Goal: Task Accomplishment & Management: Use online tool/utility

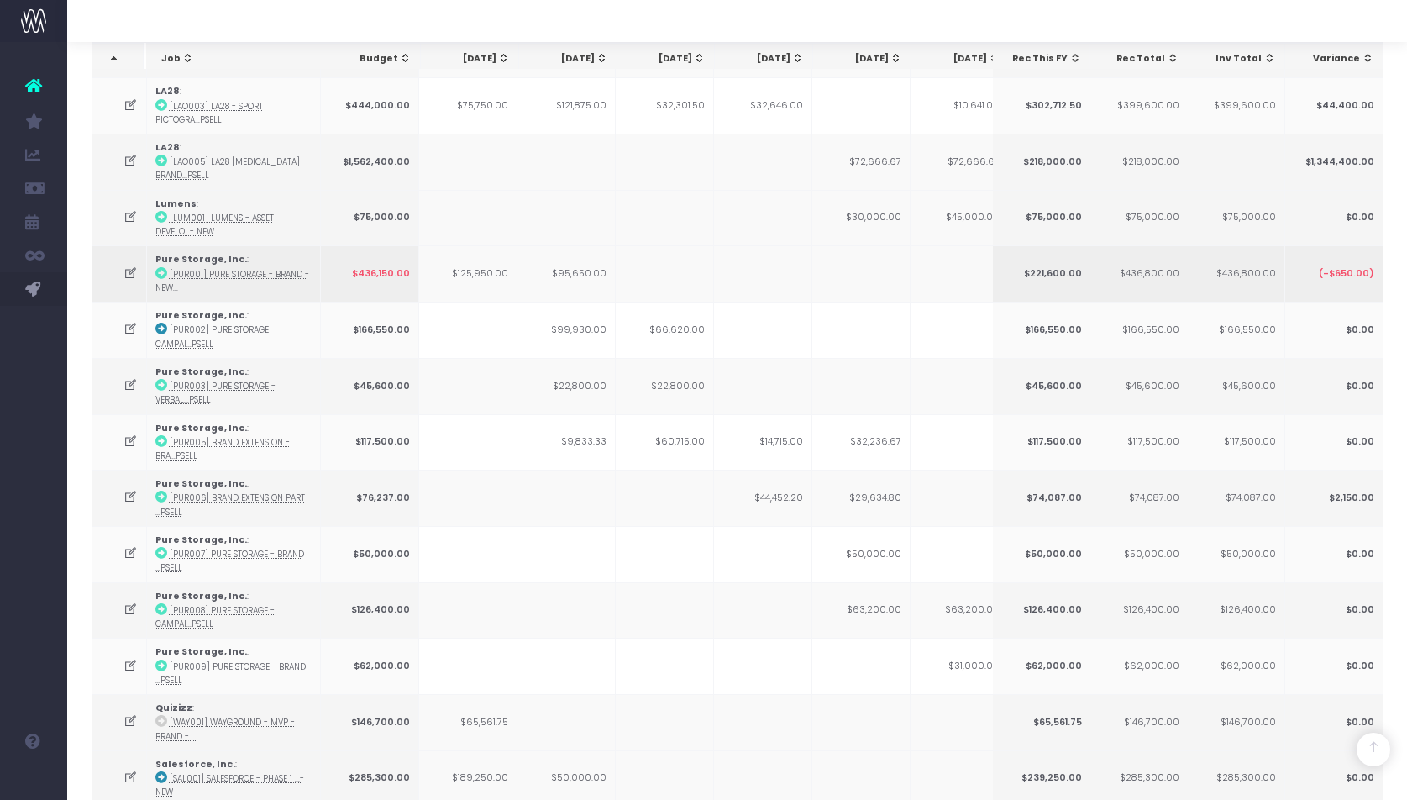
scroll to position [1083, 0]
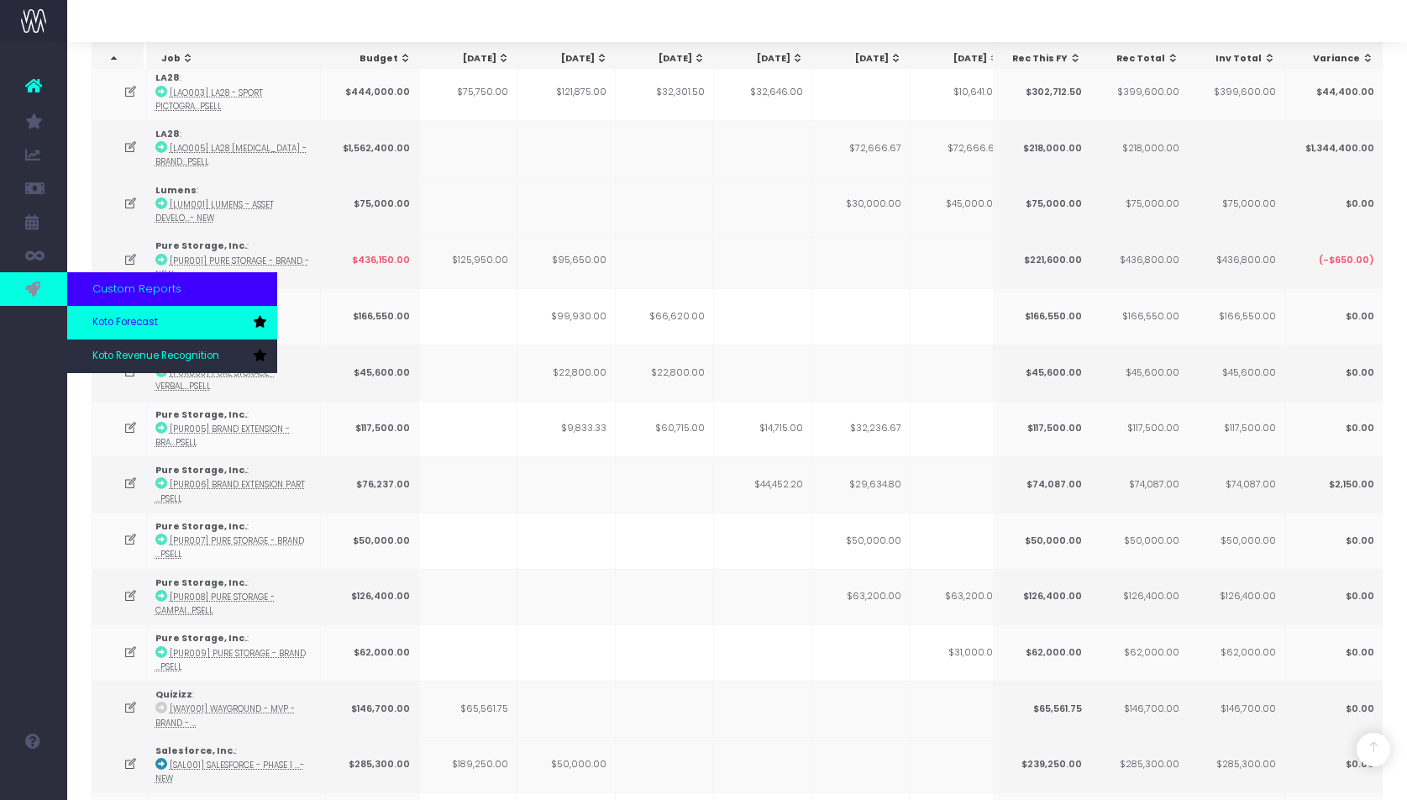
click at [168, 320] on link "Koto Forecast" at bounding box center [172, 323] width 210 height 34
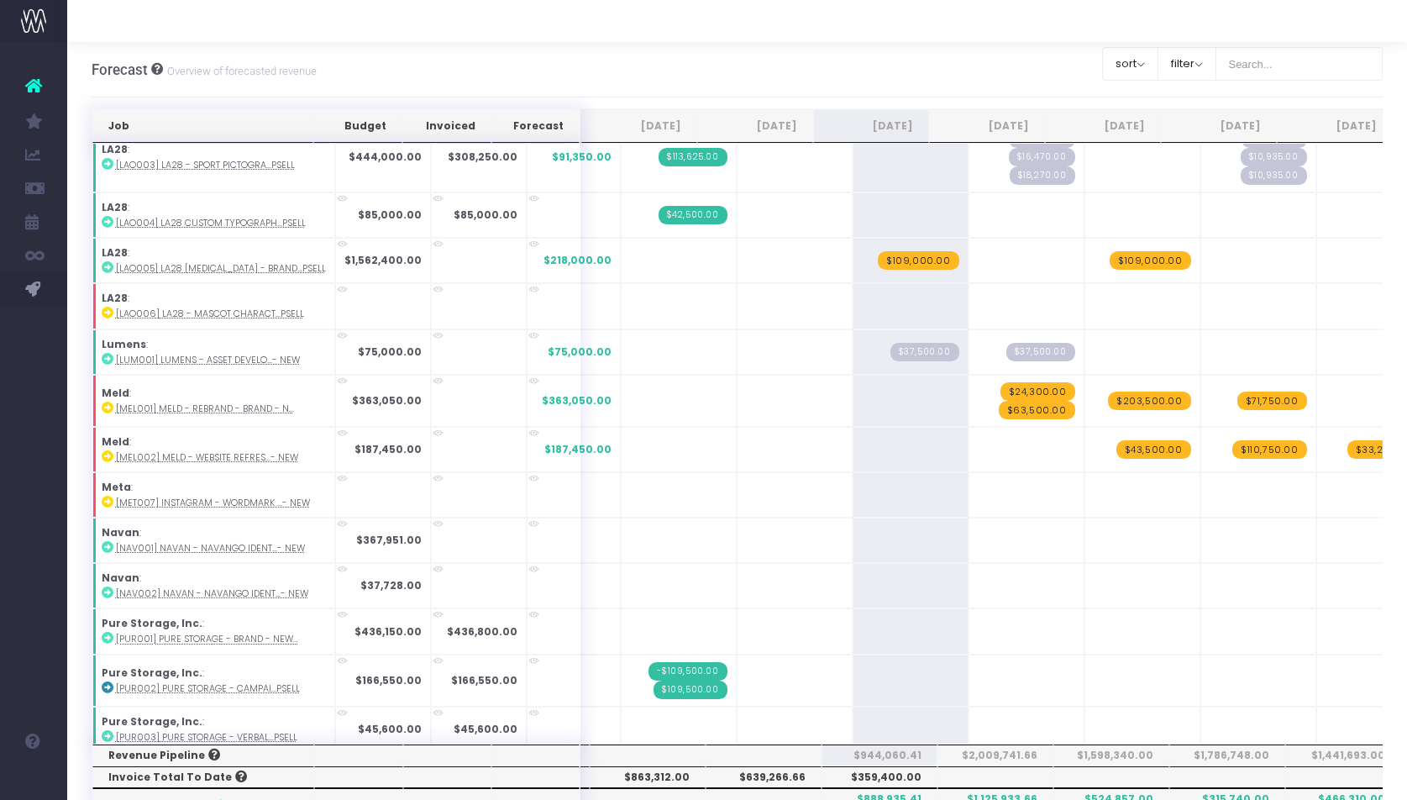
scroll to position [1319, 0]
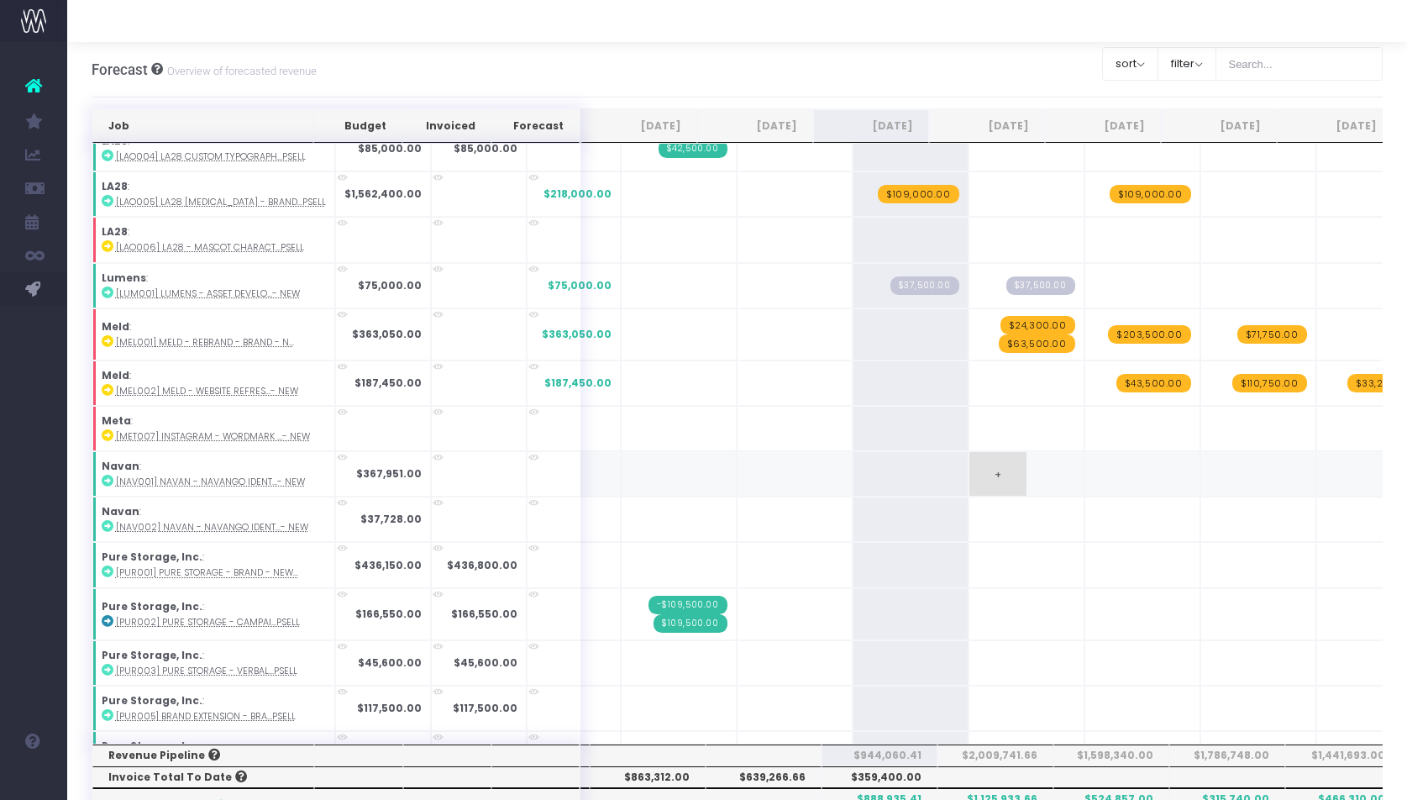
click at [970, 478] on span "+" at bounding box center [998, 474] width 57 height 44
click at [970, 473] on span "+" at bounding box center [998, 474] width 57 height 44
type input "40605"
click at [1085, 472] on span "+" at bounding box center [1113, 474] width 57 height 44
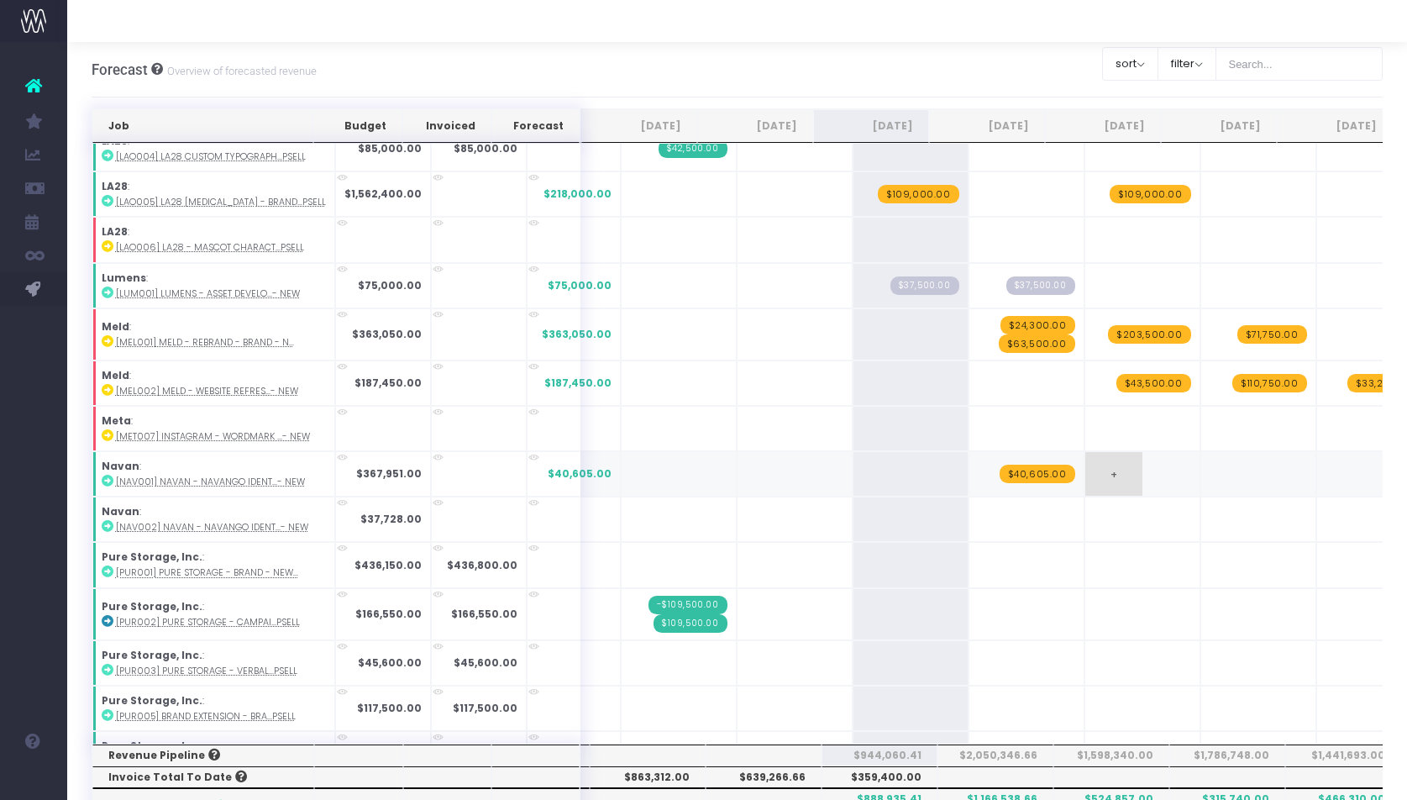
click at [1085, 472] on span "+" at bounding box center [1113, 474] width 57 height 44
type input "37013"
click at [1153, 487] on td "+ $37,013.00" at bounding box center [1143, 473] width 116 height 45
click at [1085, 467] on span "+" at bounding box center [1113, 474] width 57 height 44
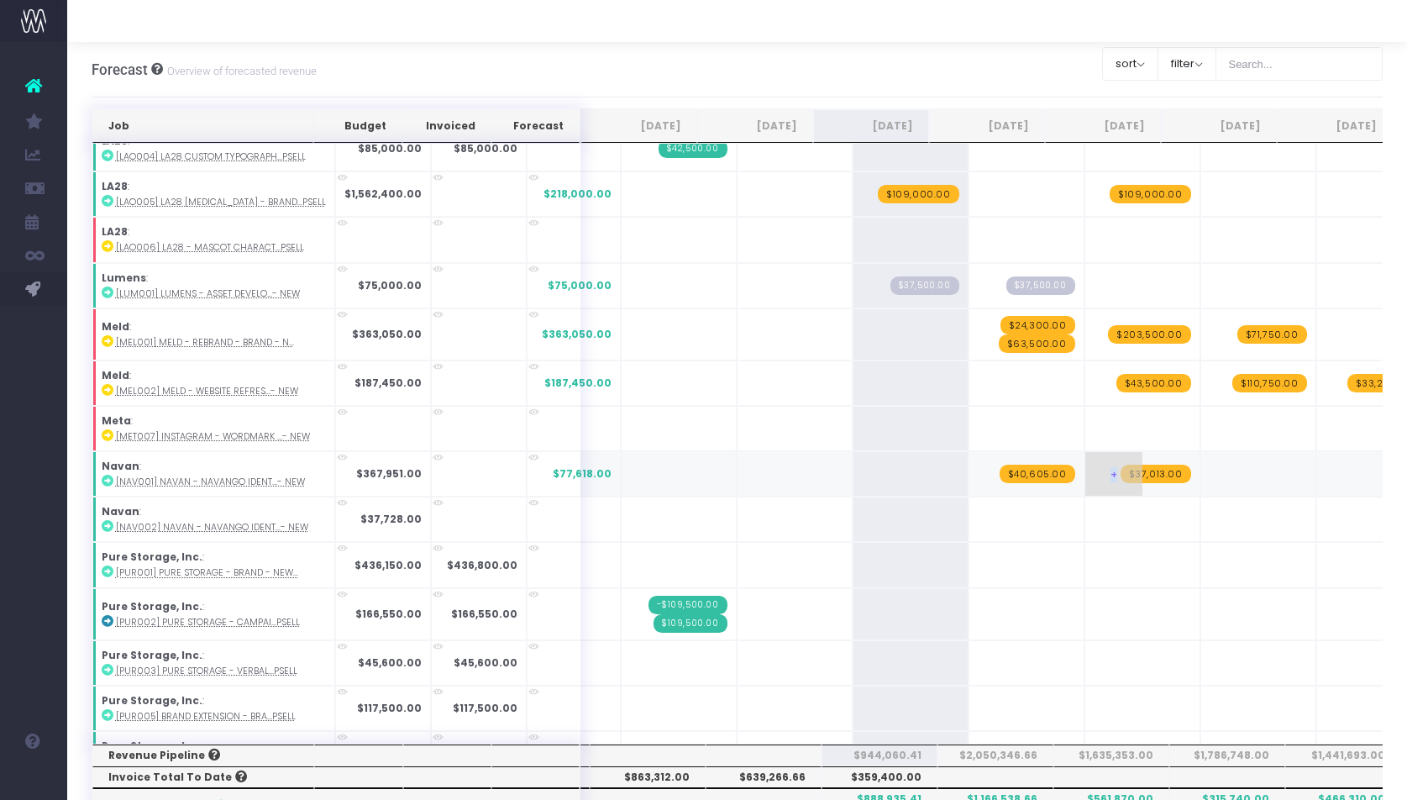
click at [1085, 467] on span "+" at bounding box center [1113, 474] width 57 height 44
click at [1110, 470] on input "290333" at bounding box center [1142, 476] width 97 height 34
click at [1206, 478] on div "Job Budget Invoiced Forecast [DATE] [DATE] [DATE] Sep [DATE] Nov [DATE] Jan [DA…" at bounding box center [738, 766] width 1292 height 1317
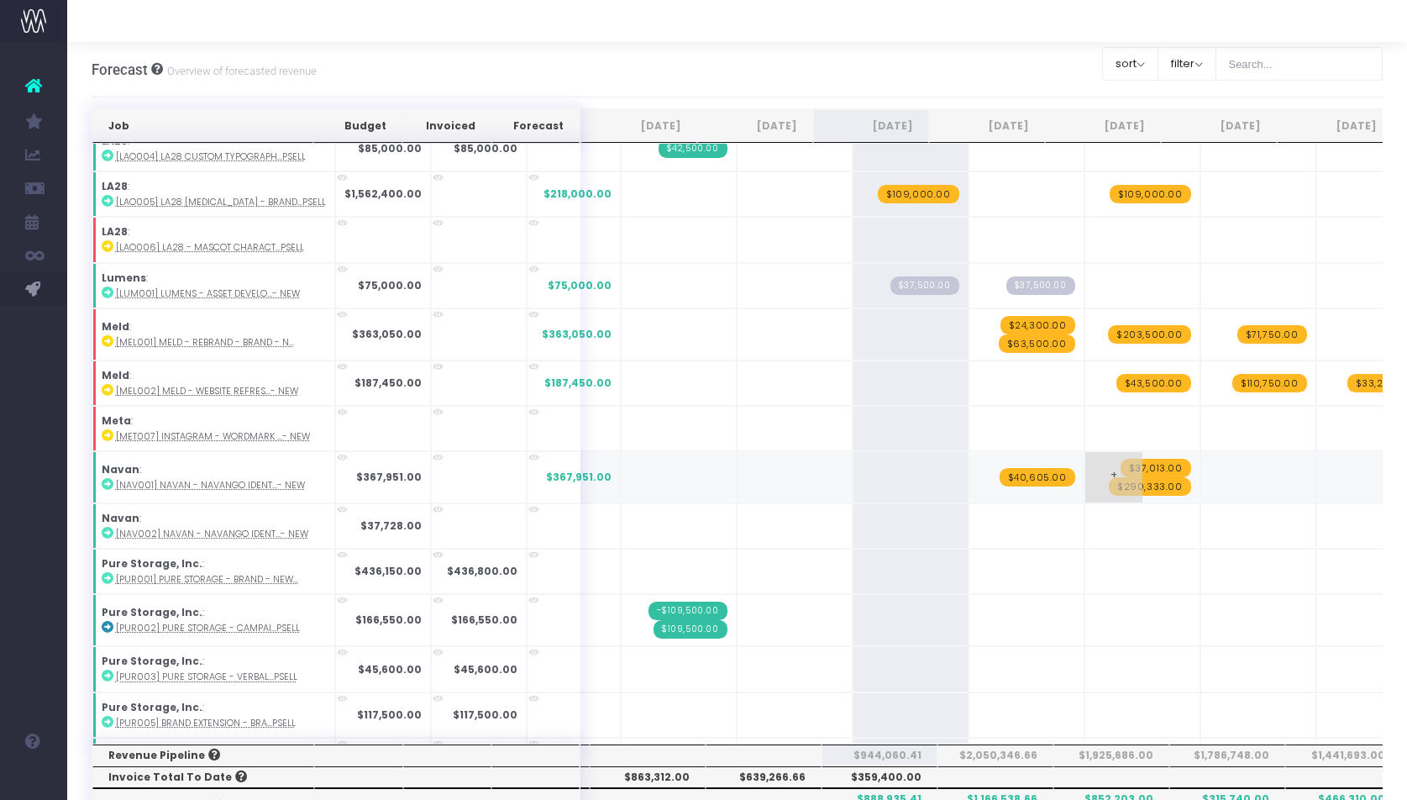
click at [1121, 491] on td "+ $37,013.00 $290,333.00" at bounding box center [1143, 477] width 116 height 52
click at [1117, 484] on span "$290,333.00" at bounding box center [1150, 486] width 82 height 18
type input "23203"
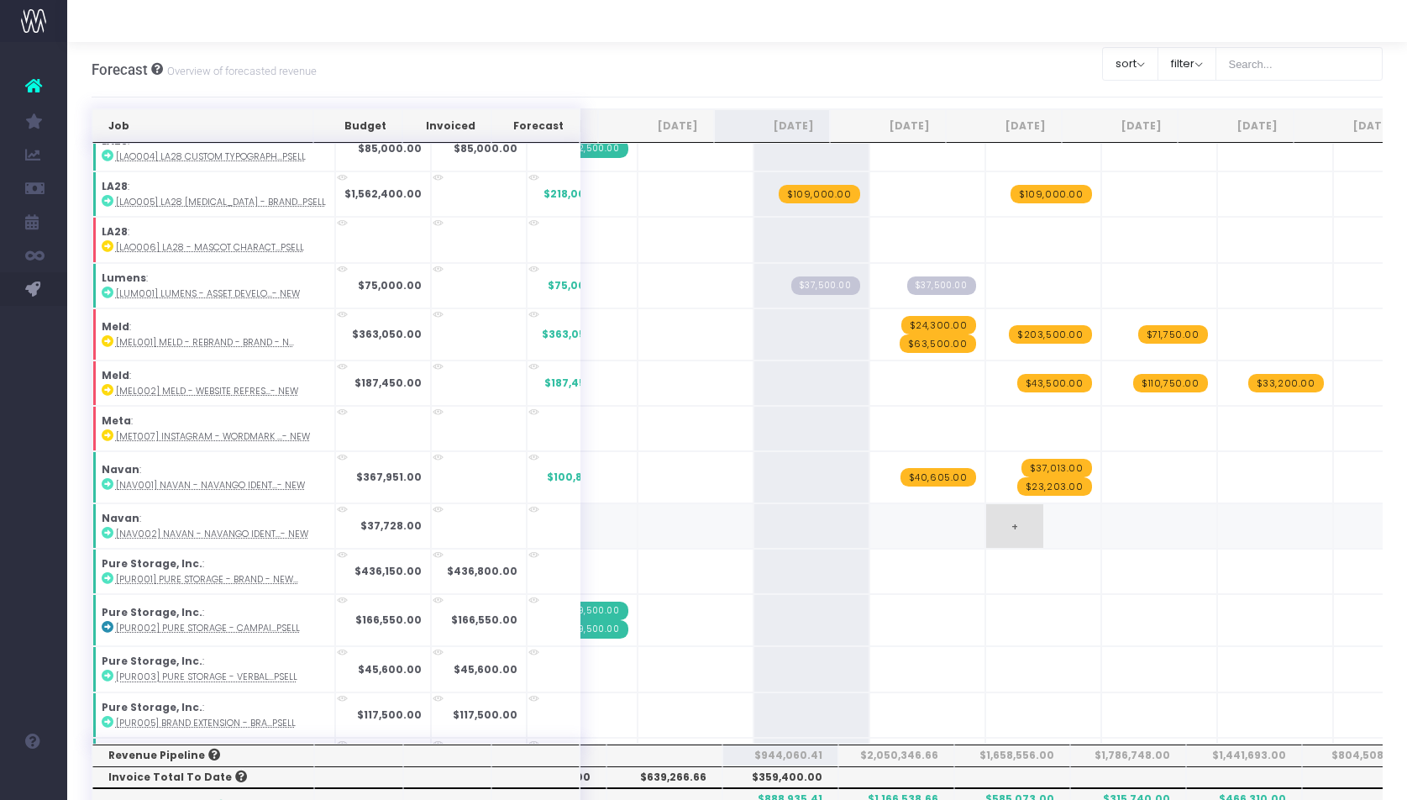
scroll to position [0, 141]
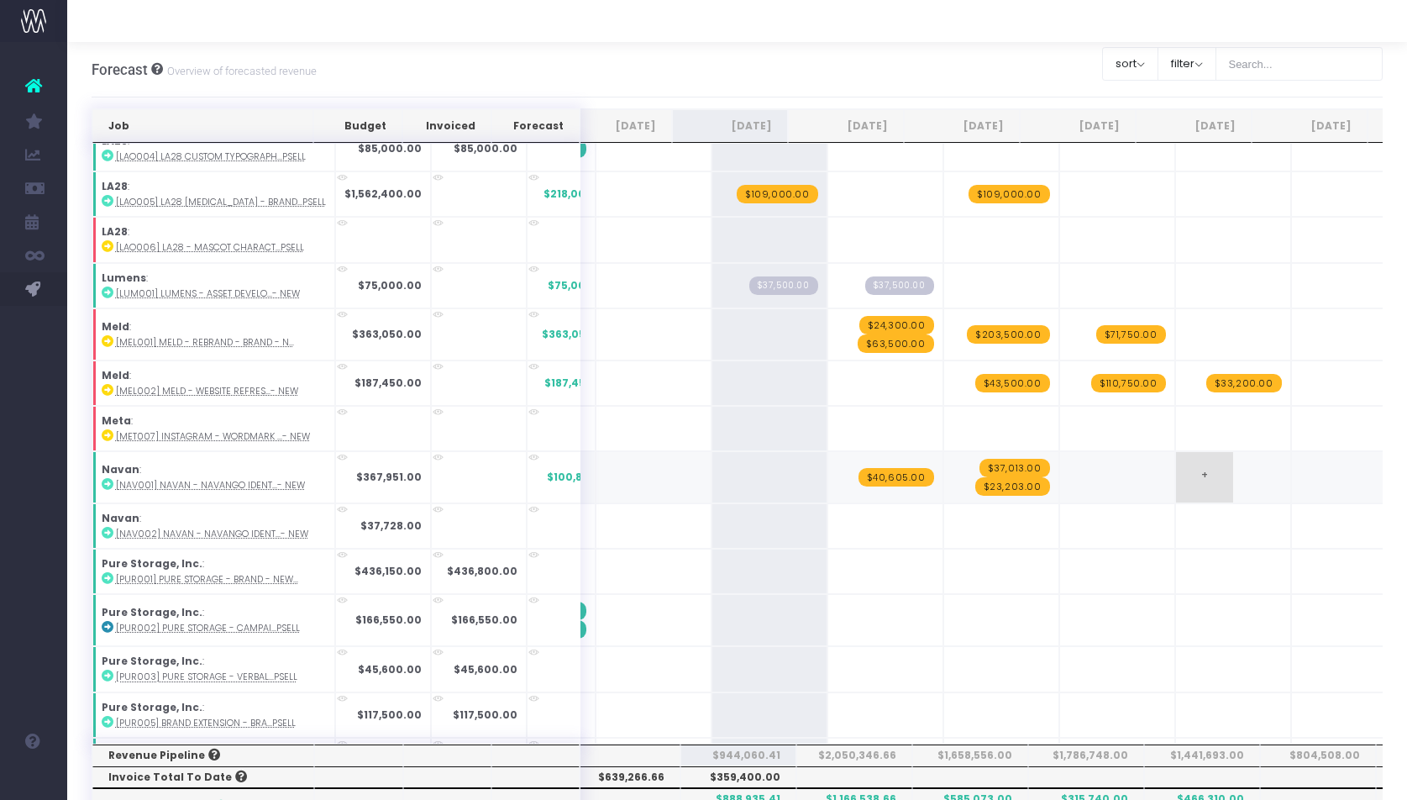
click at [1179, 473] on span "+" at bounding box center [1204, 477] width 57 height 50
type input "160051"
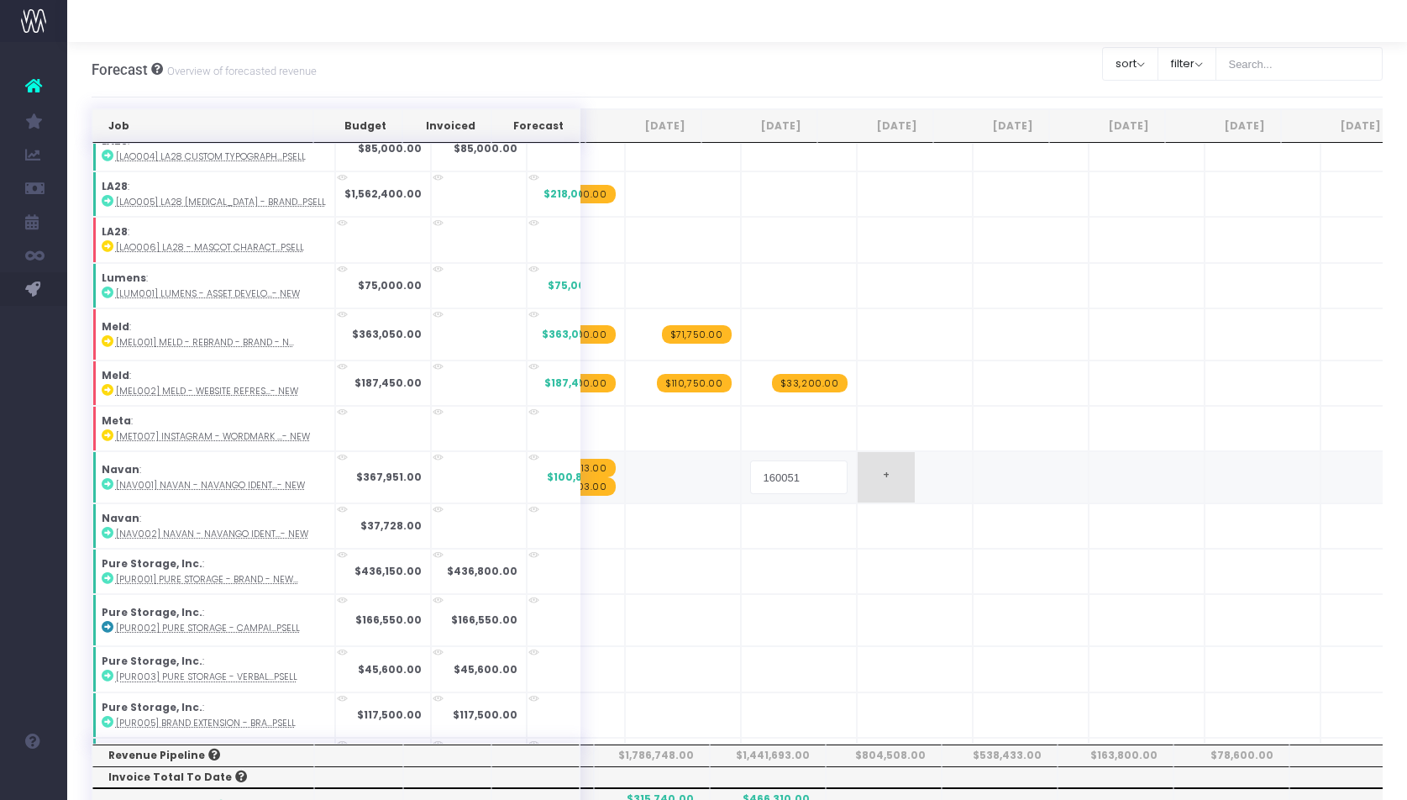
scroll to position [0, 629]
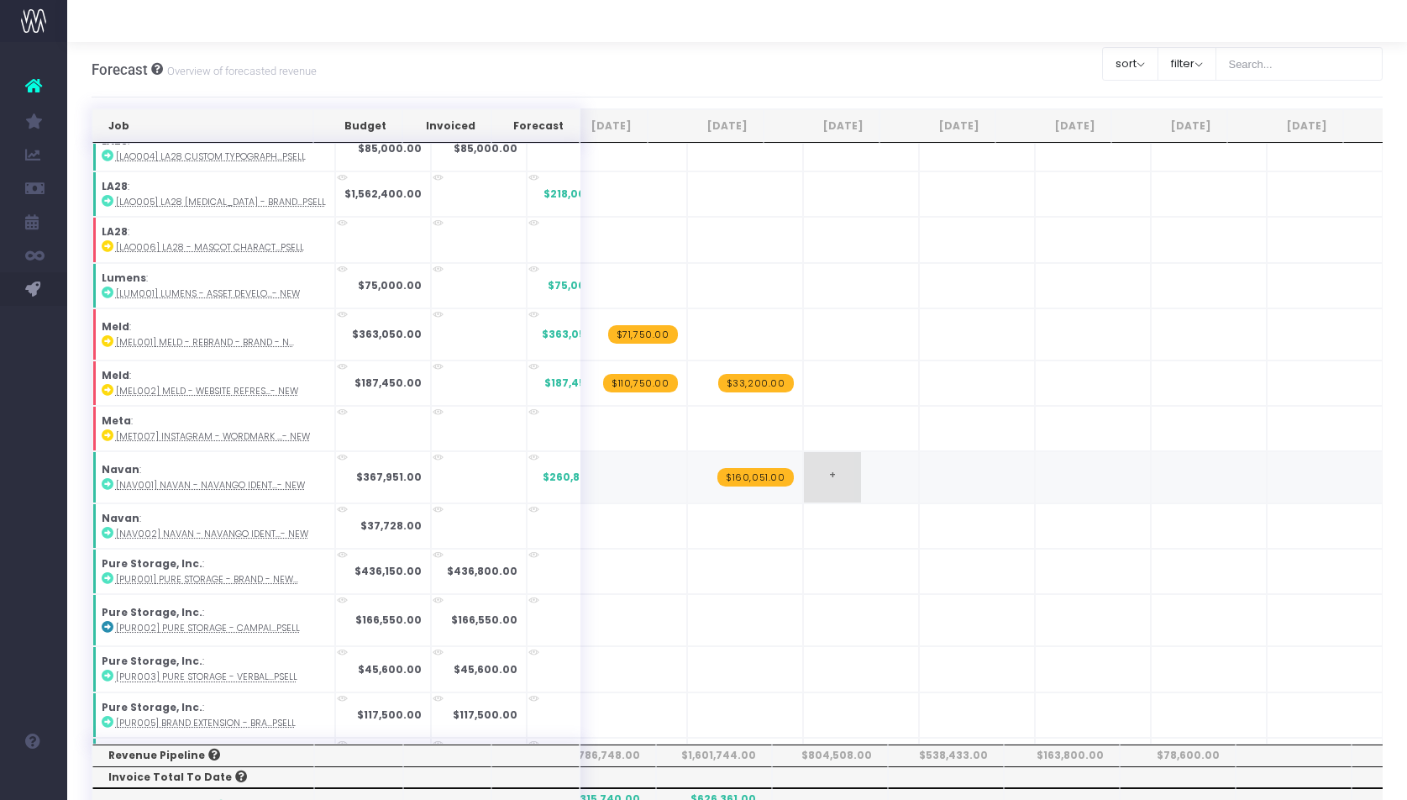
click at [804, 475] on span "+" at bounding box center [832, 477] width 57 height 50
type input "22122"
click at [920, 477] on span "+" at bounding box center [948, 477] width 57 height 50
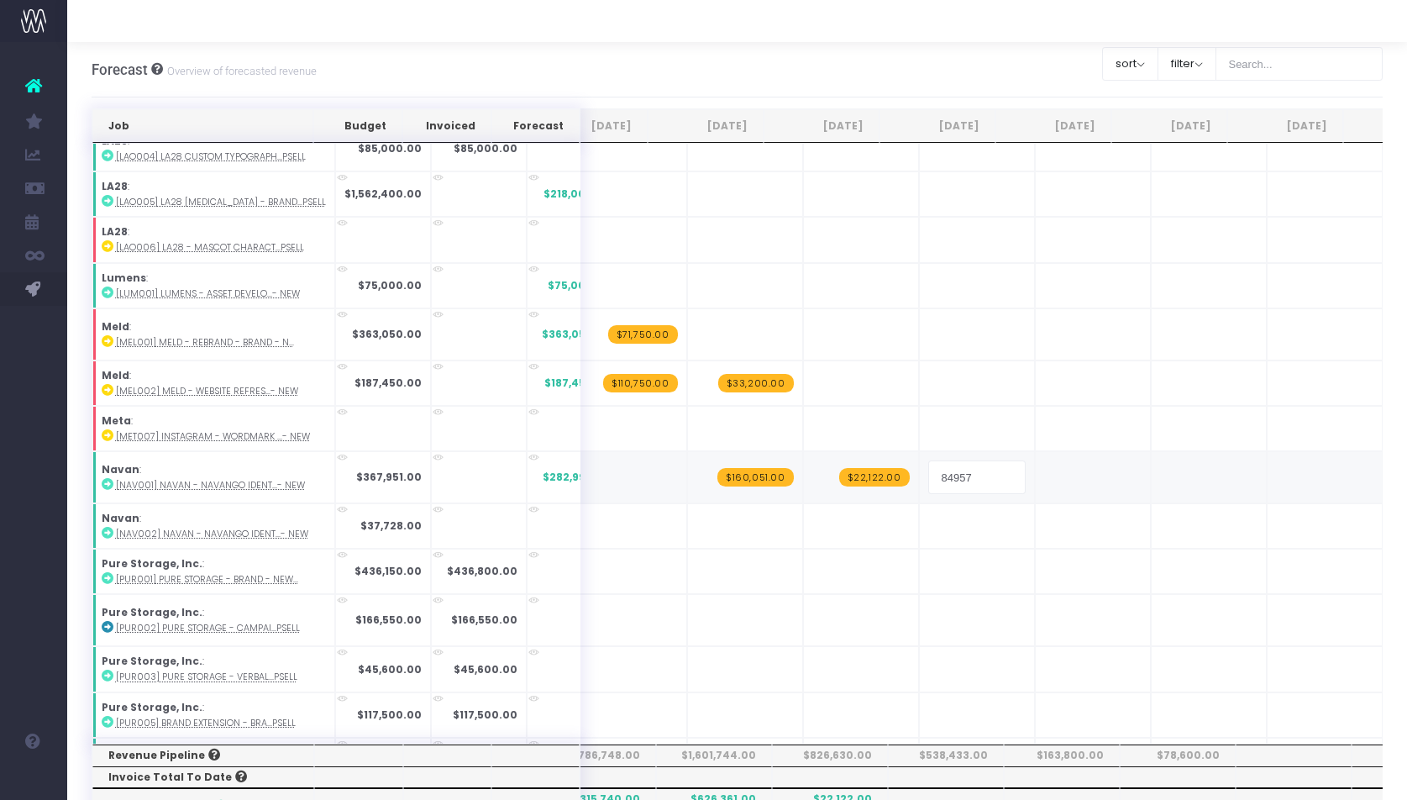
type input "37,150"
click at [920, 470] on span "+" at bounding box center [948, 477] width 57 height 50
click at [920, 473] on span "+" at bounding box center [948, 477] width 57 height 50
type input "30068"
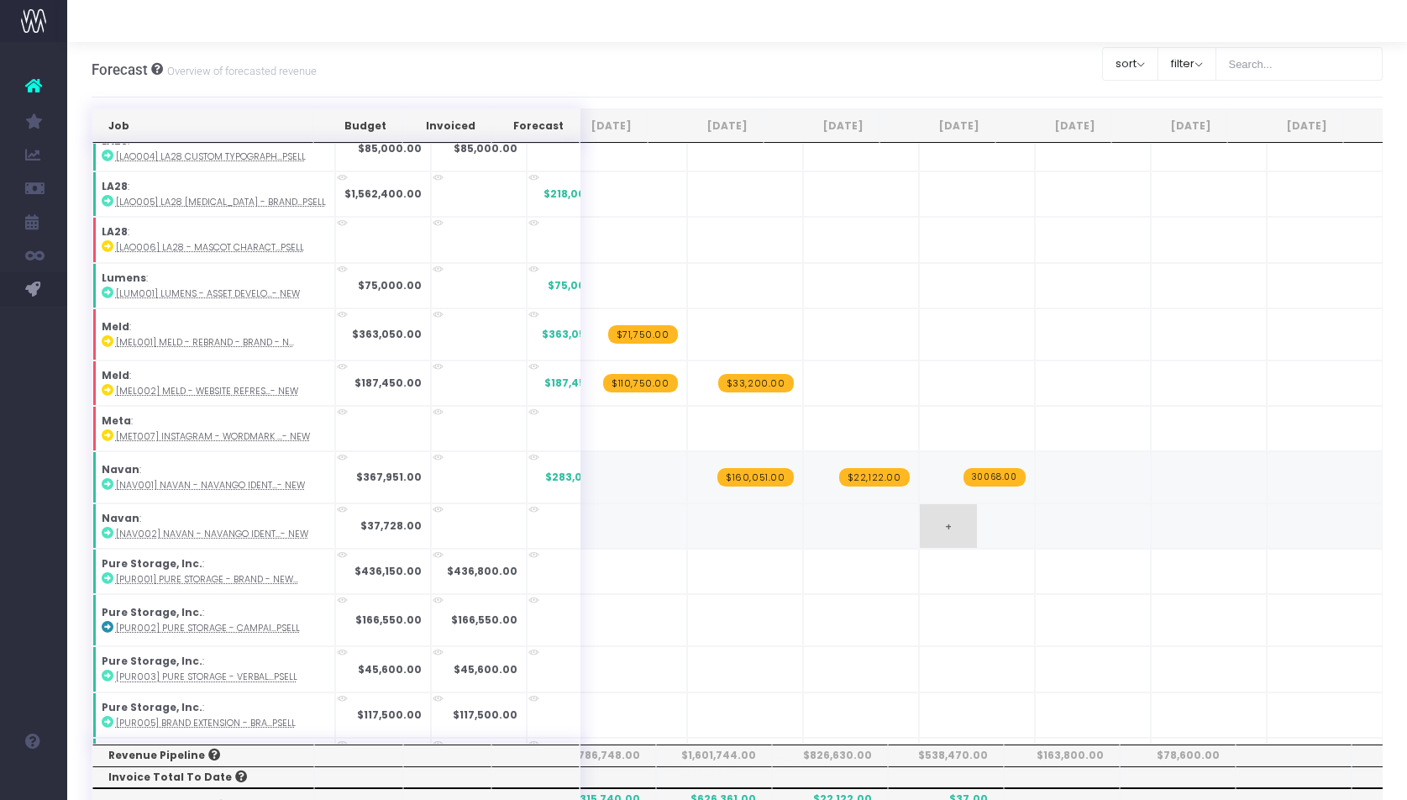
click at [965, 519] on div "Job Budget Invoiced Forecast [DATE] [DATE] [DATE] Sep [DATE] Nov [DATE] Jan [DA…" at bounding box center [738, 766] width 1292 height 1317
click at [974, 465] on span "$37.00" at bounding box center [1000, 468] width 52 height 18
click at [928, 470] on span "+" at bounding box center [948, 477] width 57 height 50
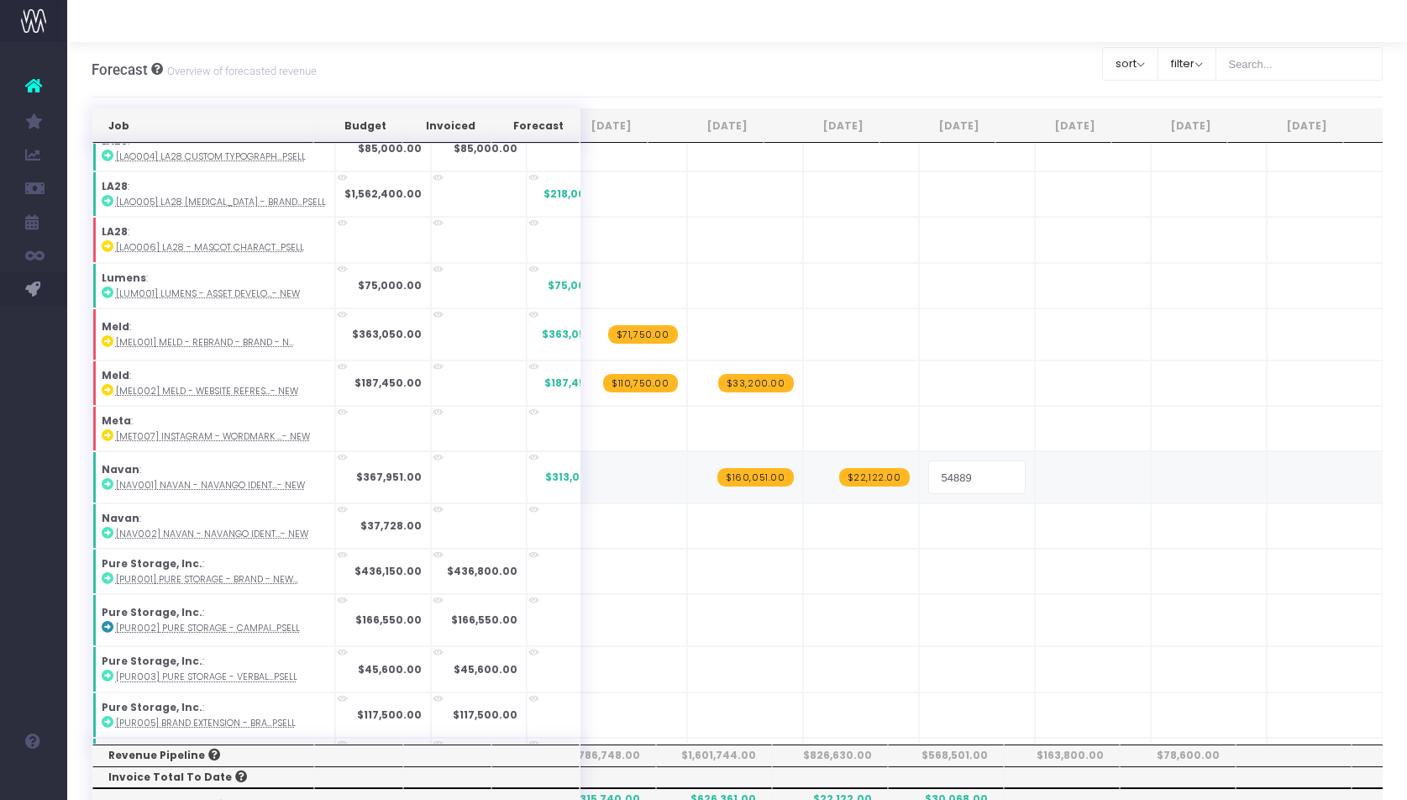
type input "37,150"
click at [1038, 466] on div "Job Budget Invoiced Forecast [DATE] [DATE] [DATE] Sep [DATE] Nov [DATE] Jan [DA…" at bounding box center [738, 766] width 1292 height 1317
click at [974, 486] on span "$37.00" at bounding box center [1000, 486] width 52 height 18
type input "37150"
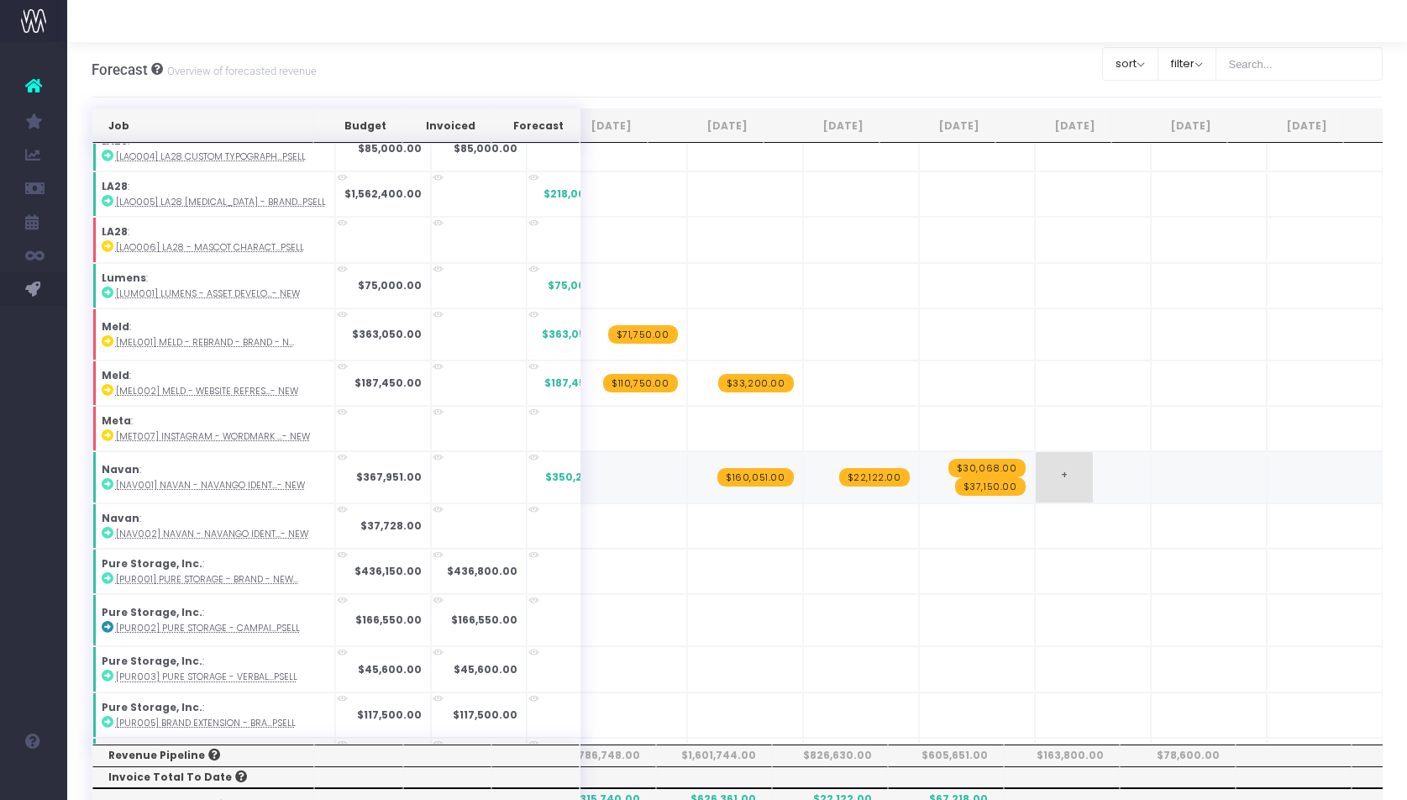
click at [1036, 465] on span "+" at bounding box center [1064, 477] width 57 height 50
type input "53239"
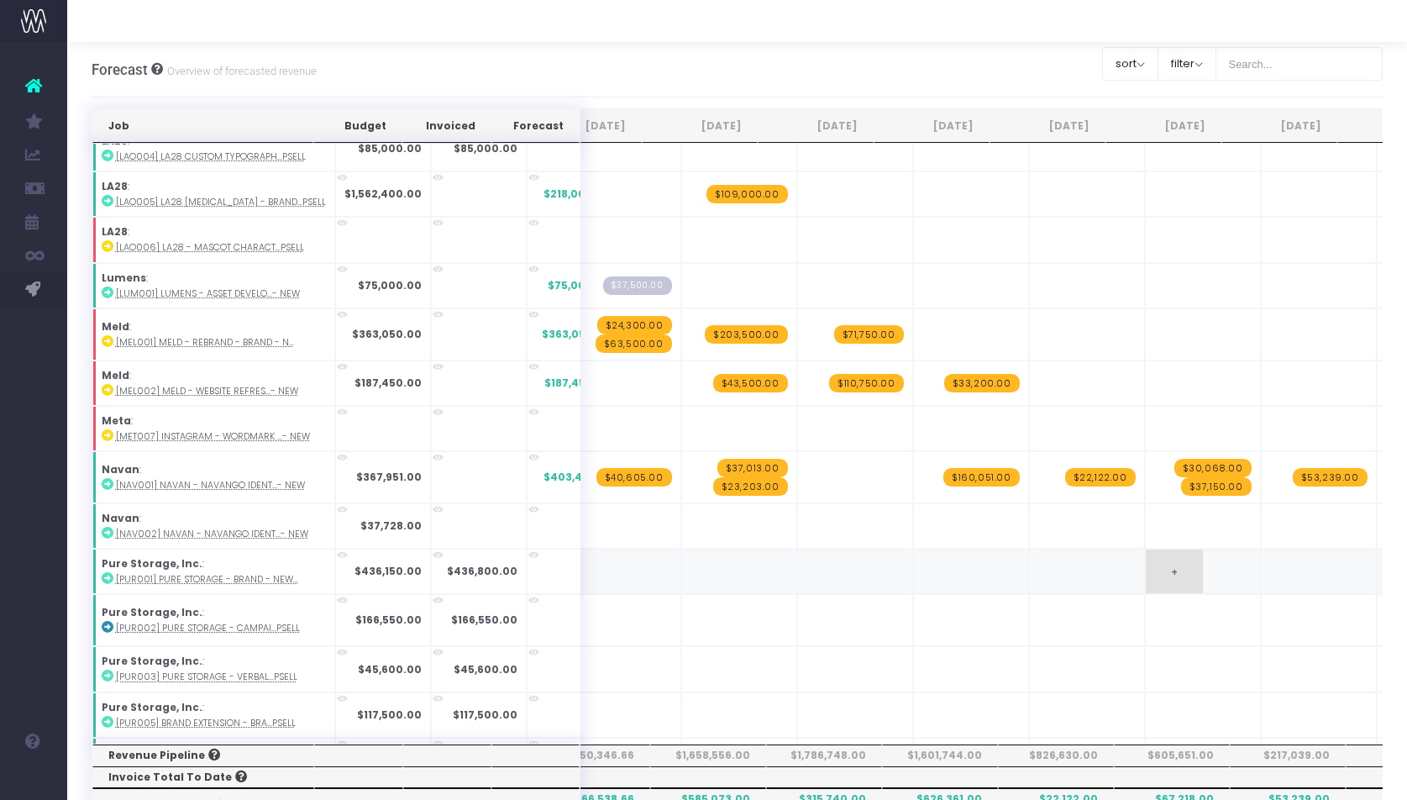
scroll to position [1332, 420]
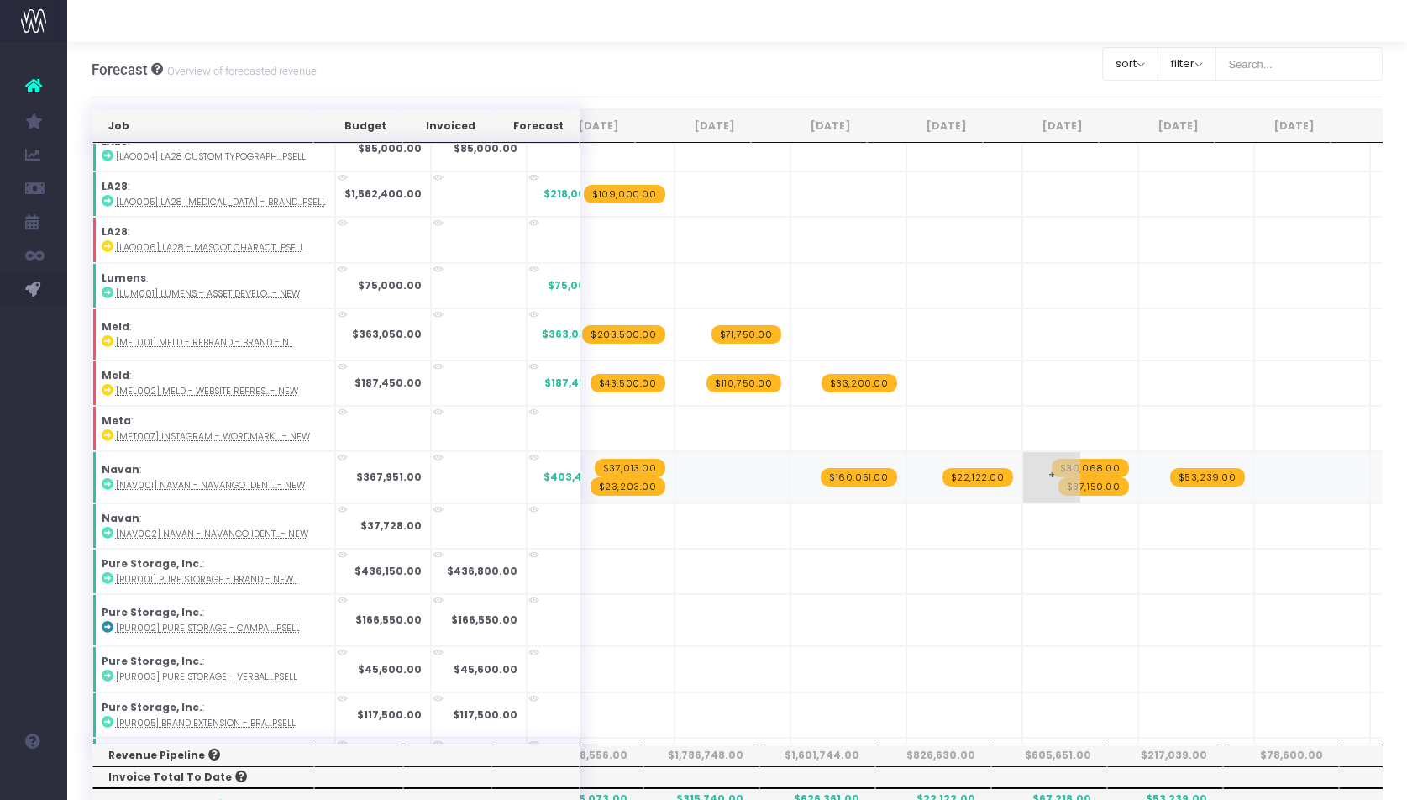
click at [1072, 486] on span "$37,150.00" at bounding box center [1094, 486] width 71 height 18
type input "37728"
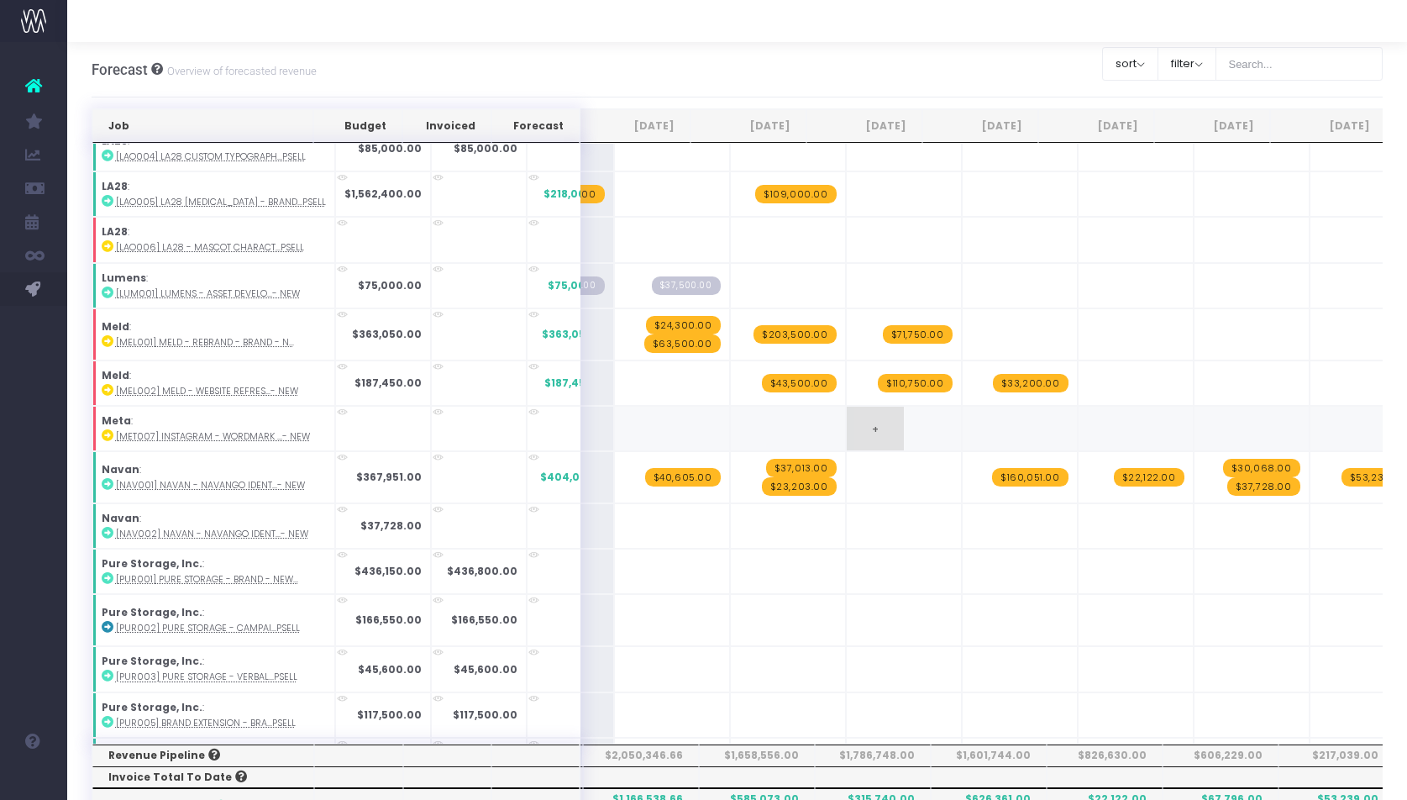
scroll to position [0, 327]
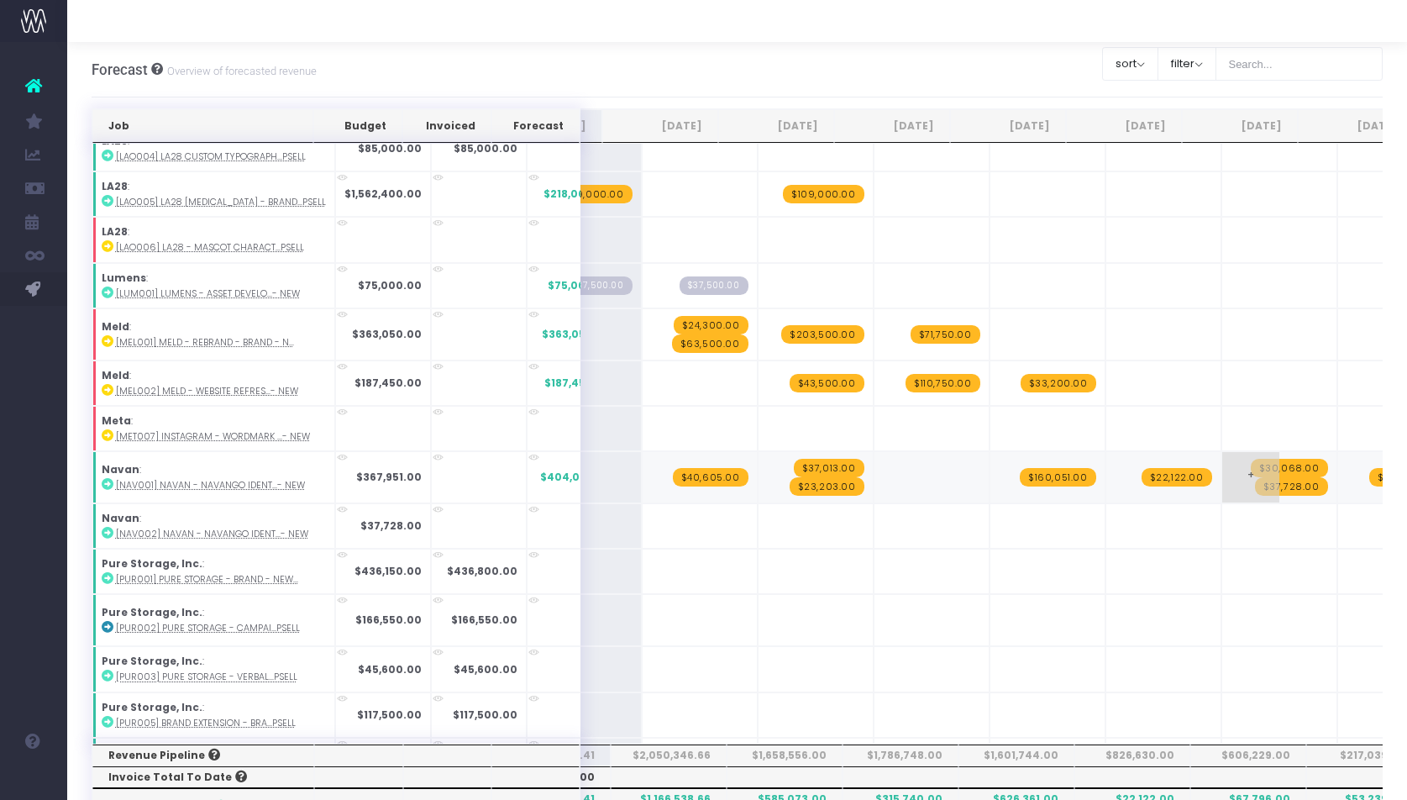
click at [1268, 478] on span "$37,728.00" at bounding box center [1291, 486] width 73 height 18
click at [1222, 520] on span "+" at bounding box center [1250, 526] width 57 height 44
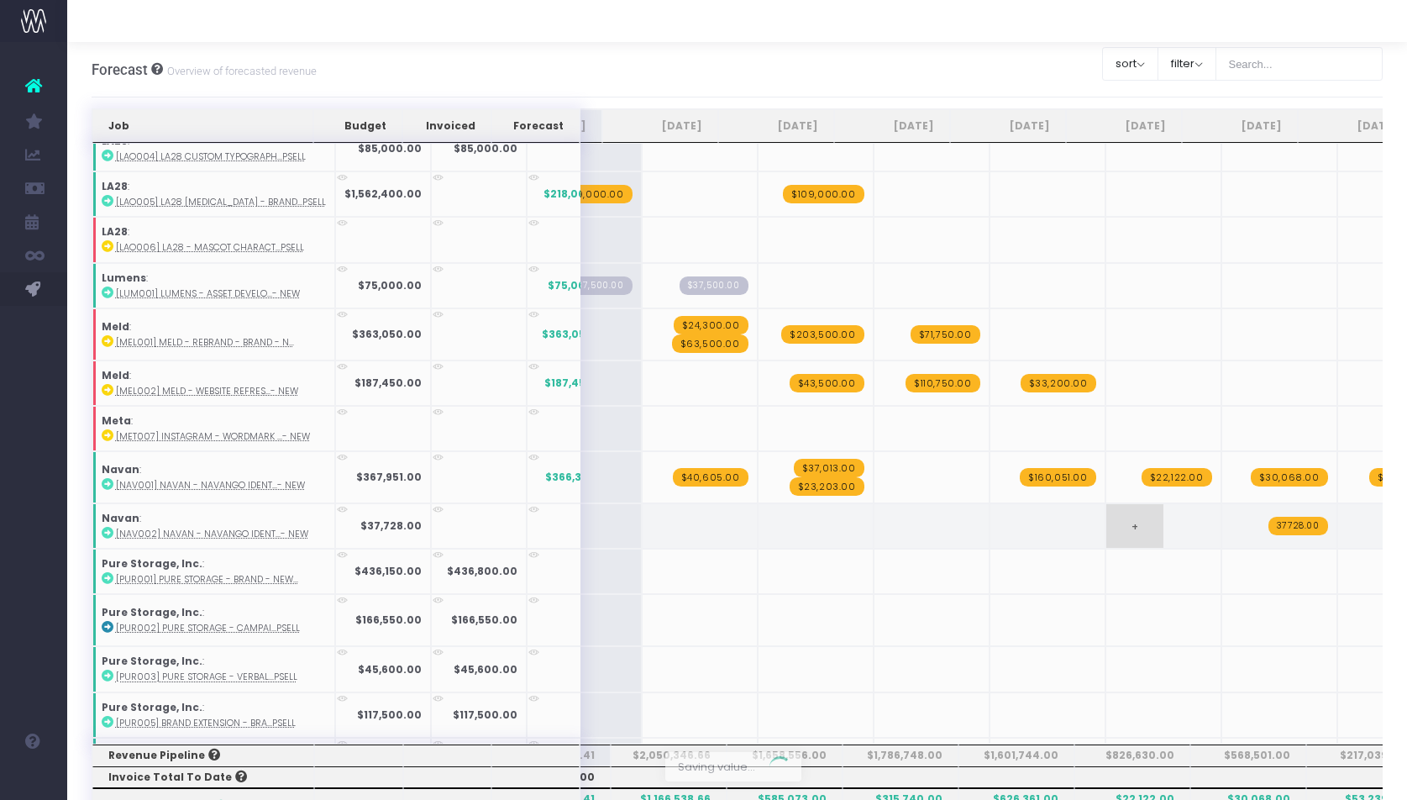
click at [1175, 545] on div "Job Budget Invoiced Forecast [DATE] [DATE] [DATE] Sep [DATE] Nov [DATE] Jan [DA…" at bounding box center [738, 766] width 1292 height 1317
